Goal: Task Accomplishment & Management: Manage account settings

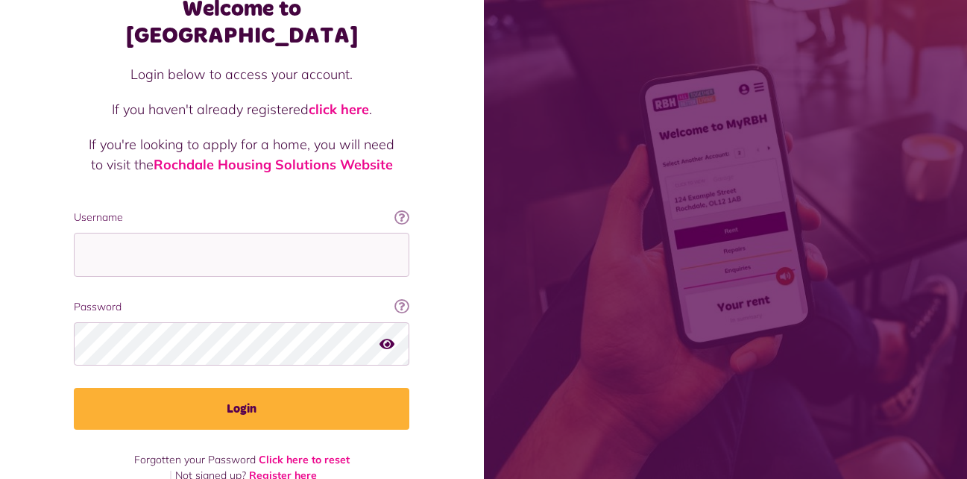
click at [158, 233] on input "Username" at bounding box center [242, 255] width 336 height 44
type input "**********"
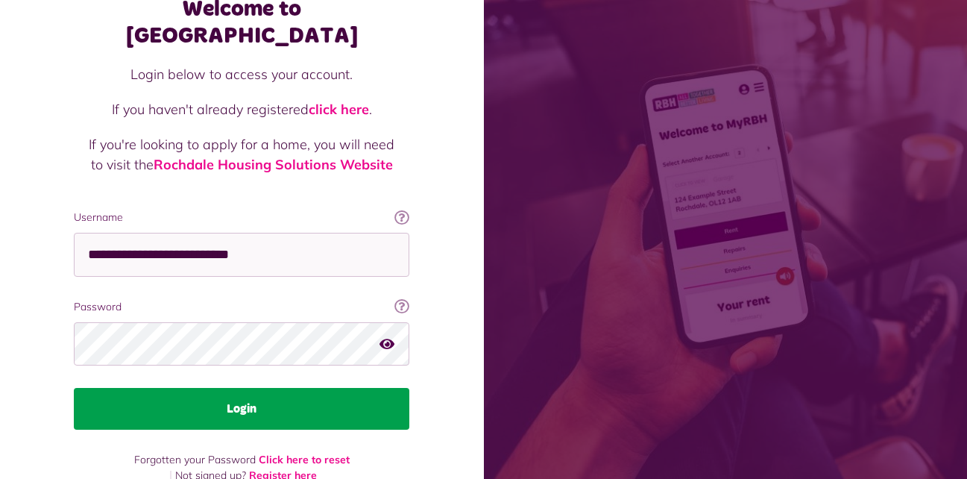
click at [205, 388] on button "Login" at bounding box center [242, 409] width 336 height 42
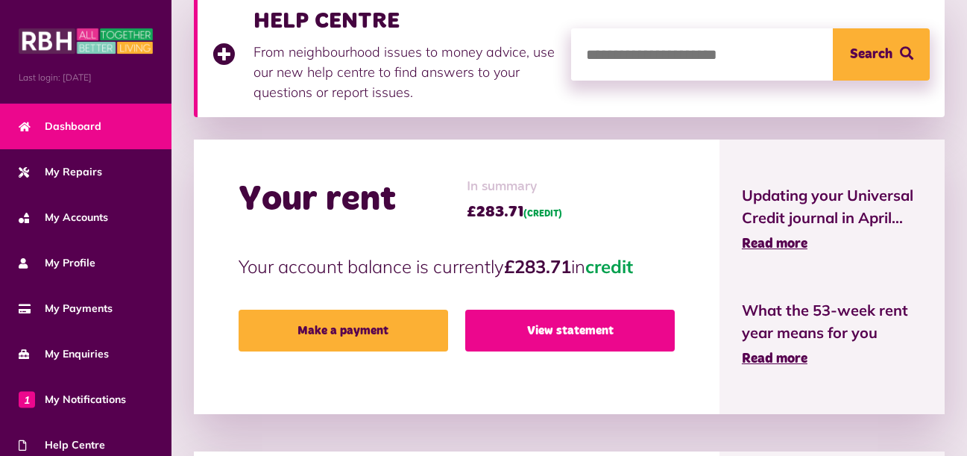
scroll to position [224, 0]
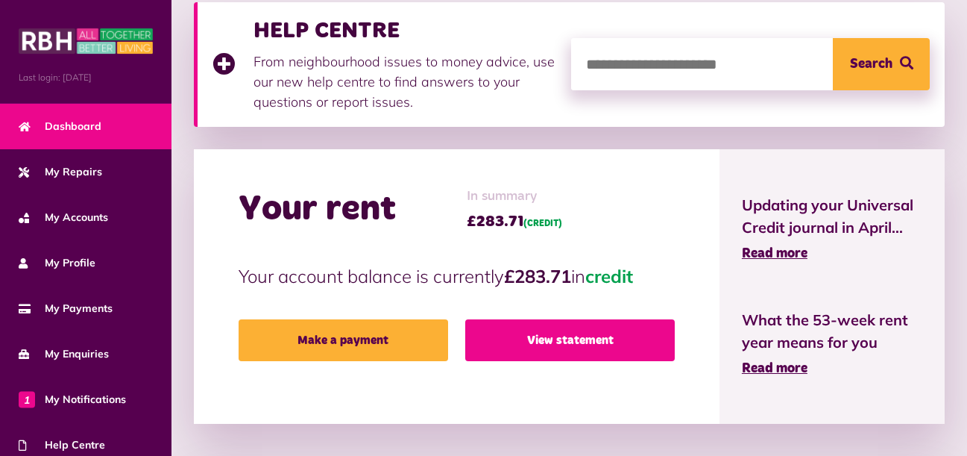
click at [592, 331] on link "View statement" at bounding box center [570, 340] width 210 height 42
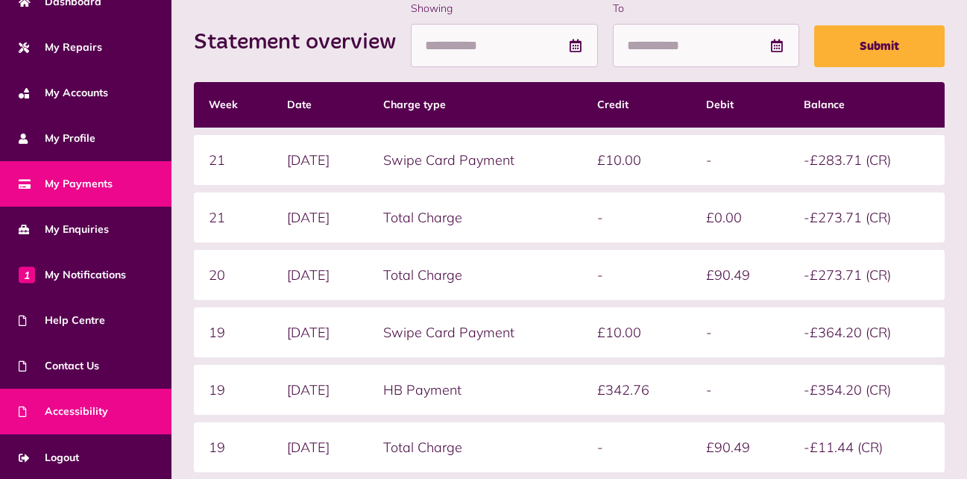
scroll to position [392, 0]
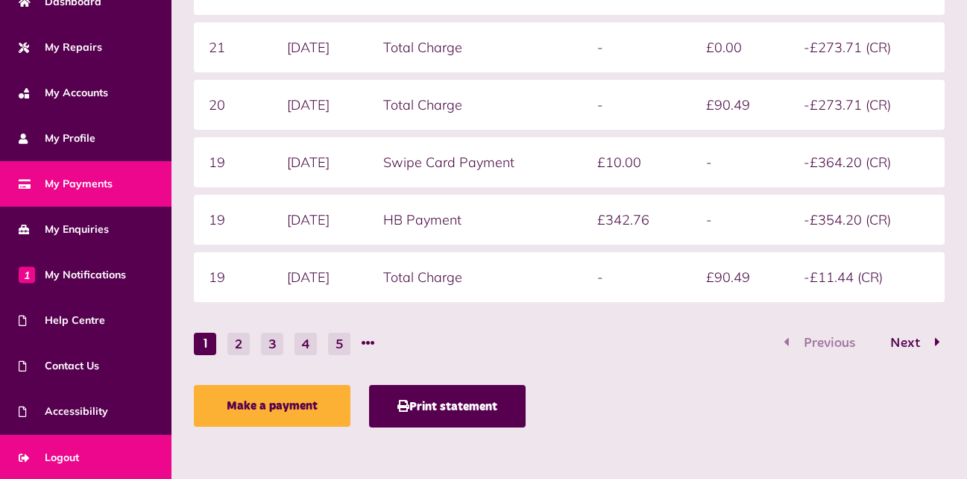
click at [48, 452] on span "Logout" at bounding box center [49, 458] width 60 height 16
